Goal: Information Seeking & Learning: Learn about a topic

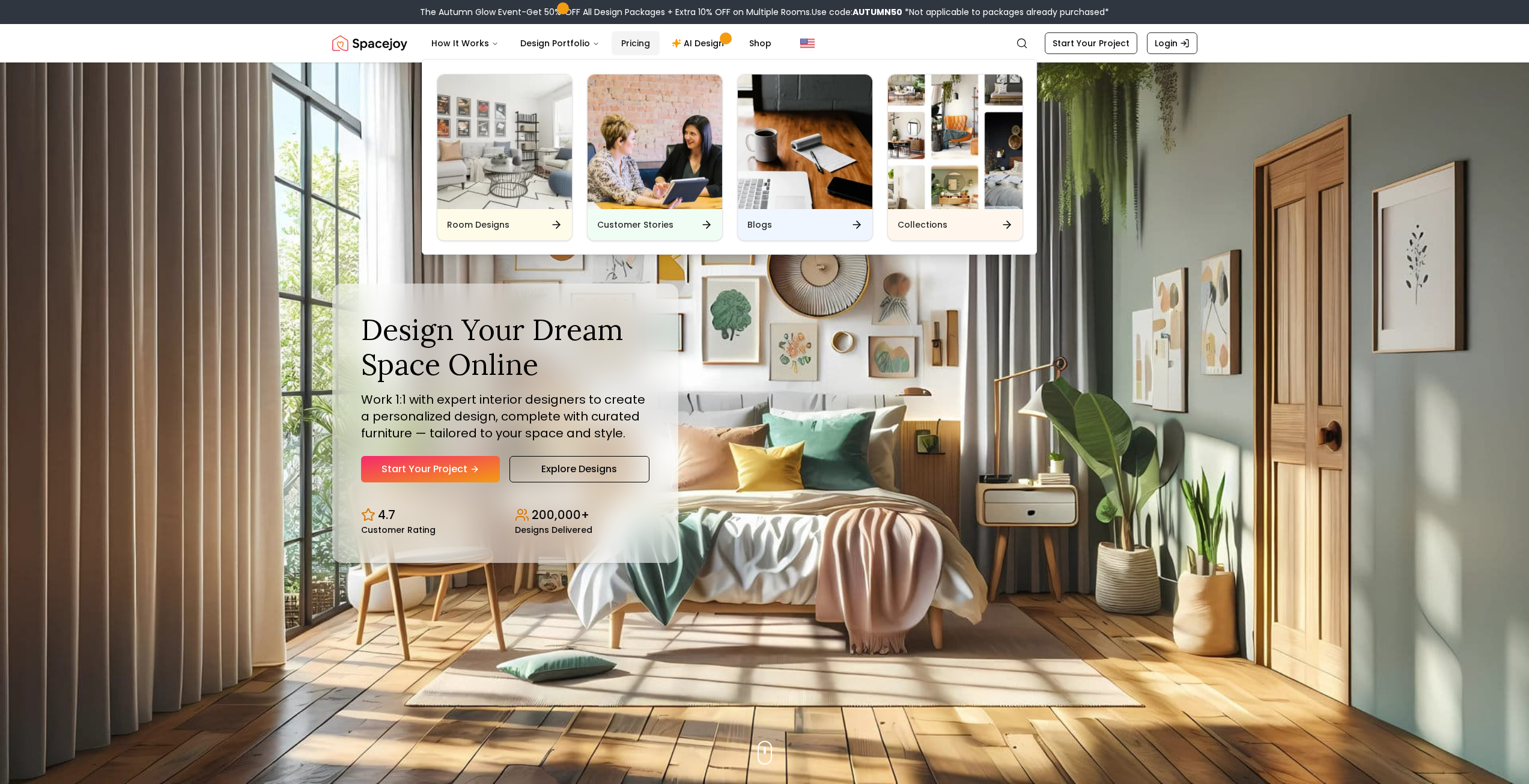
click at [639, 42] on link "Pricing" at bounding box center [635, 43] width 48 height 24
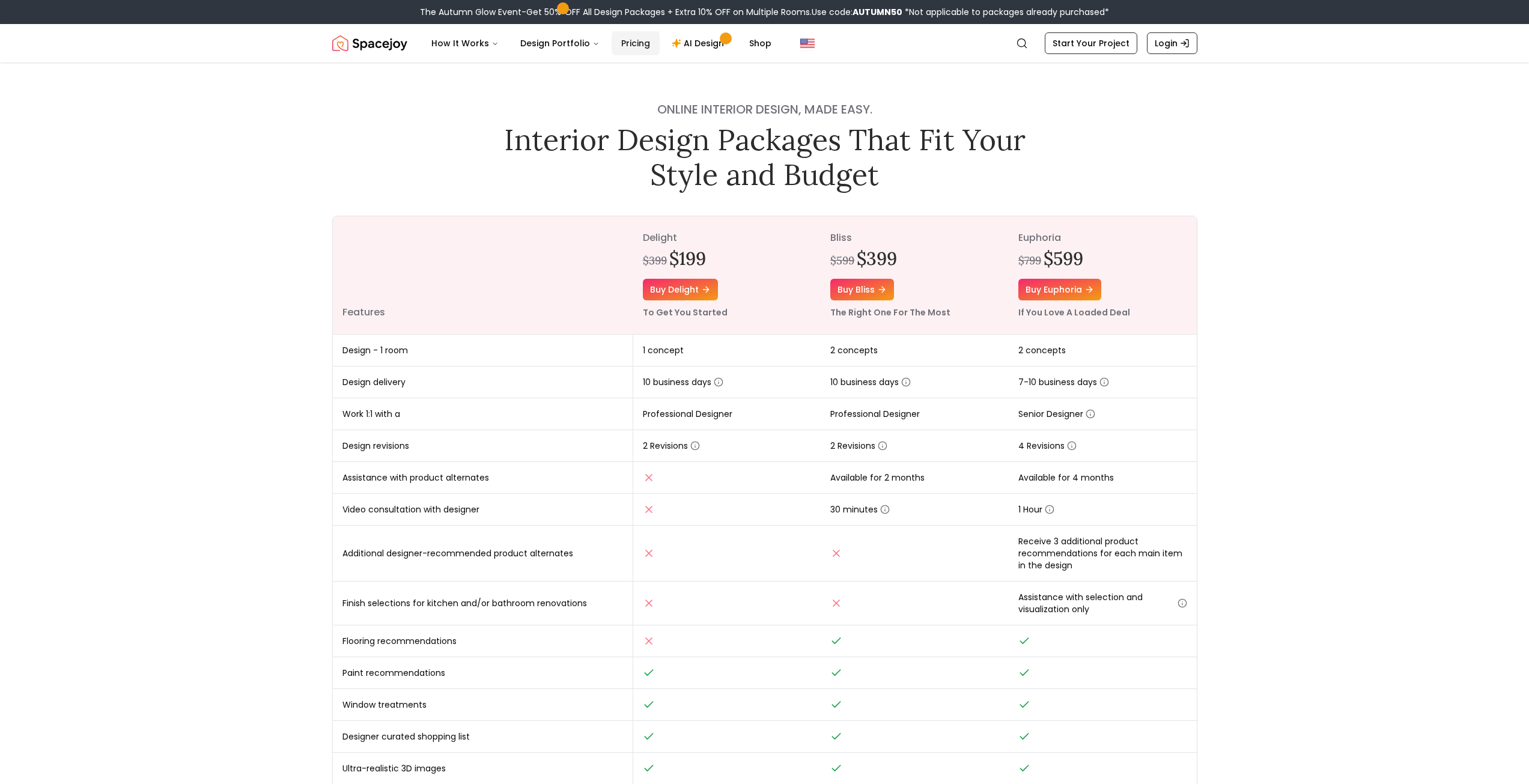
scroll to position [300, 0]
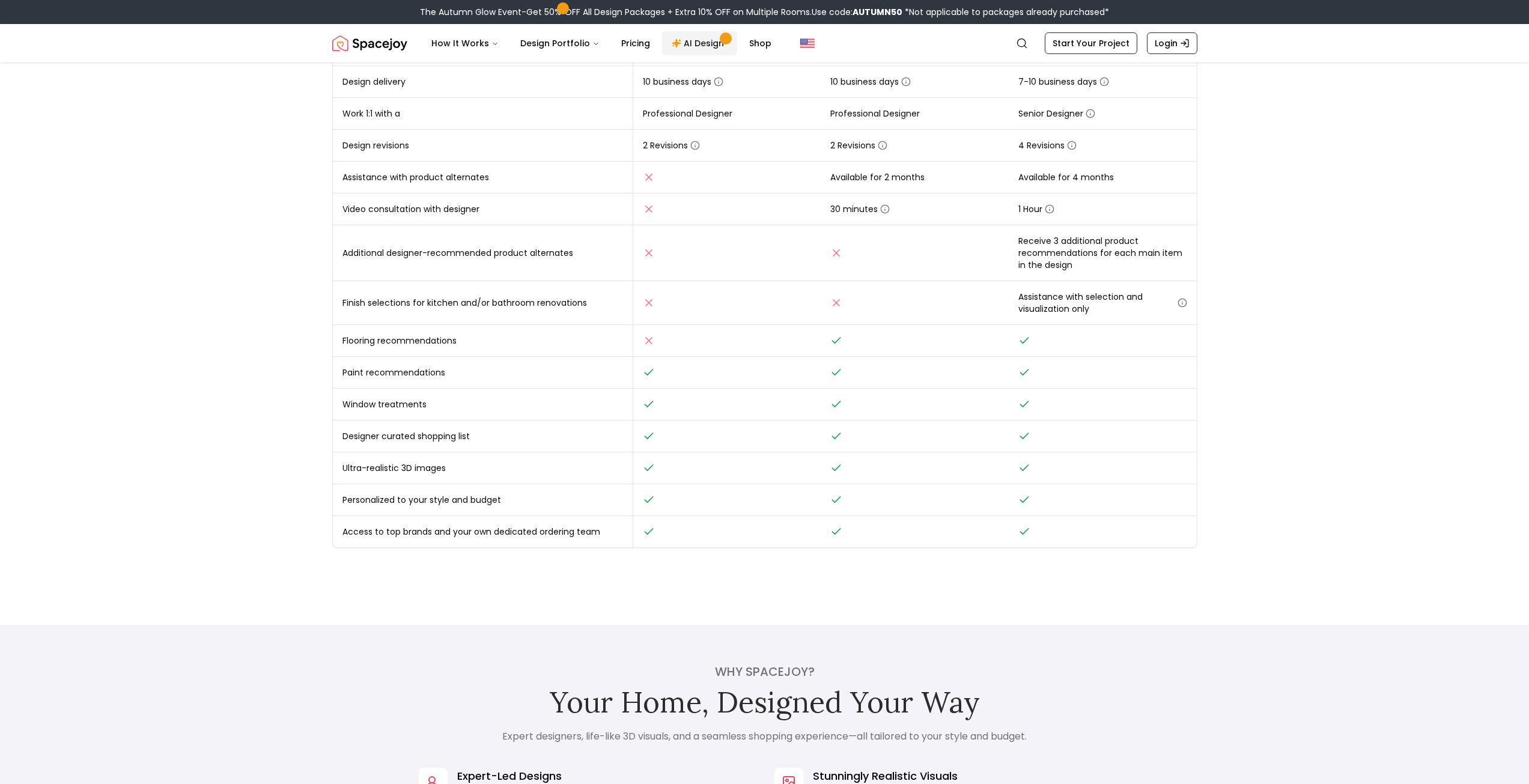
click at [700, 45] on link "AI Design" at bounding box center [700, 43] width 75 height 24
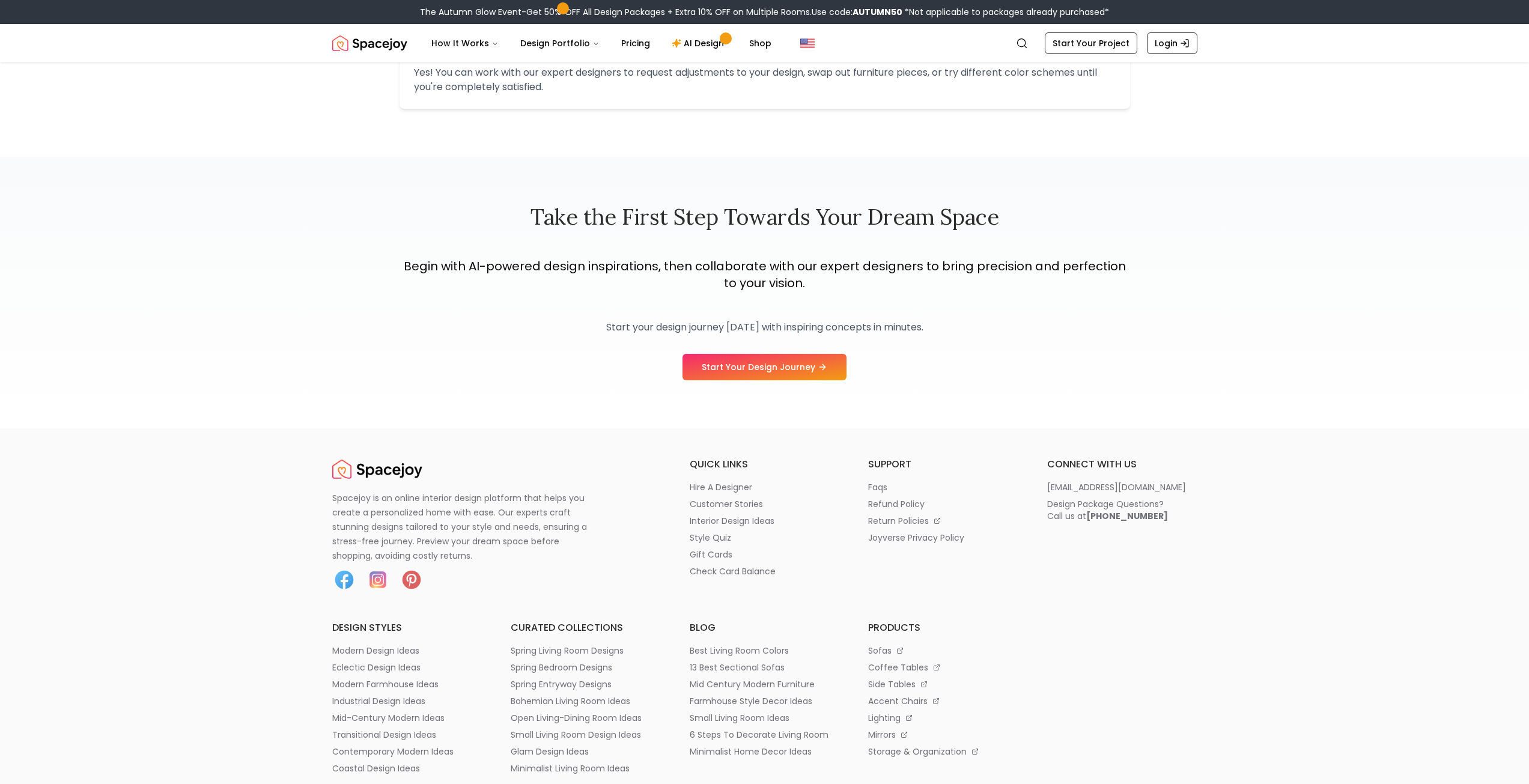
scroll to position [1682, 0]
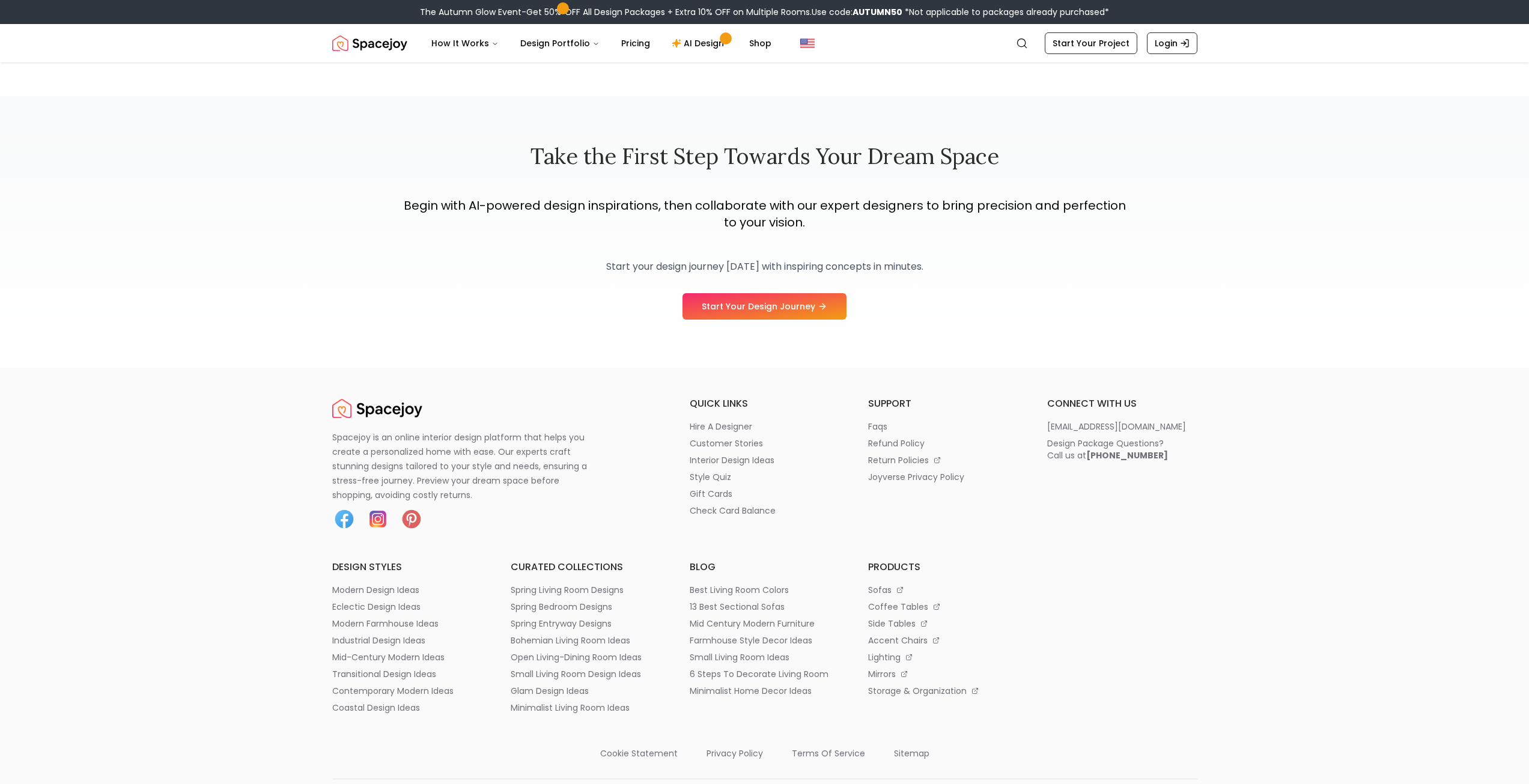
click at [380, 520] on img at bounding box center [377, 519] width 24 height 24
